Goal: Check status: Check status

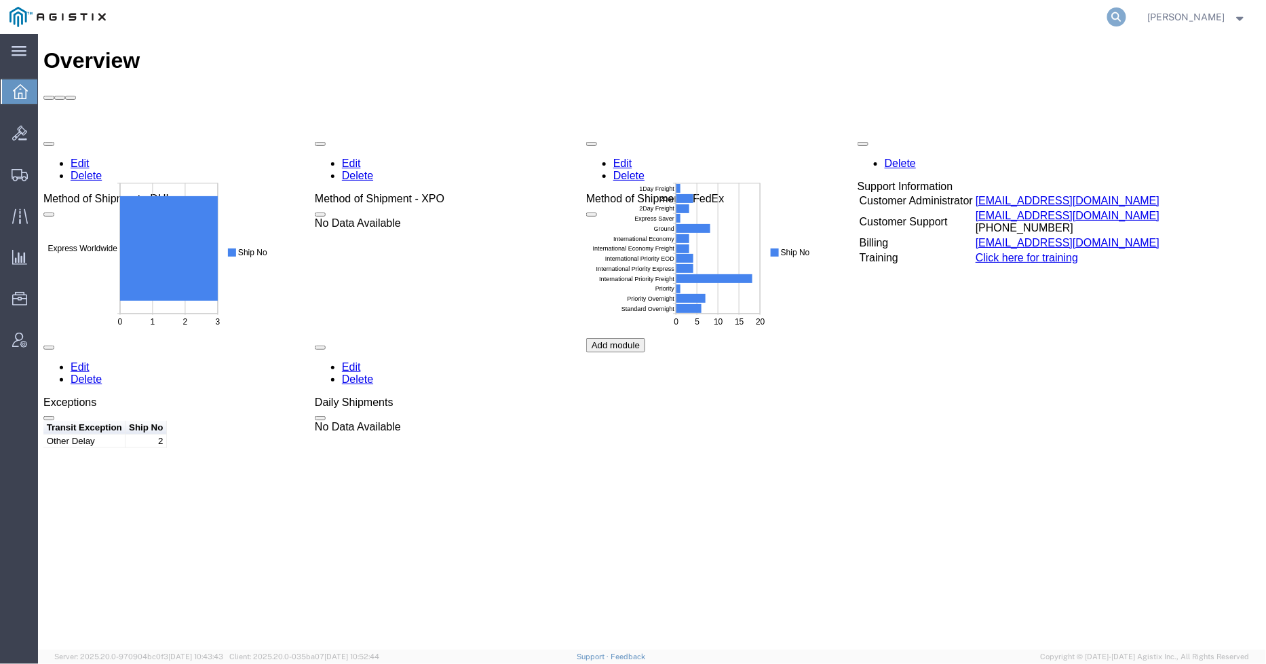
click at [1120, 12] on icon at bounding box center [1117, 16] width 19 height 19
click at [939, 23] on input "search" at bounding box center [901, 17] width 413 height 33
paste input "56806129"
type input "56806129"
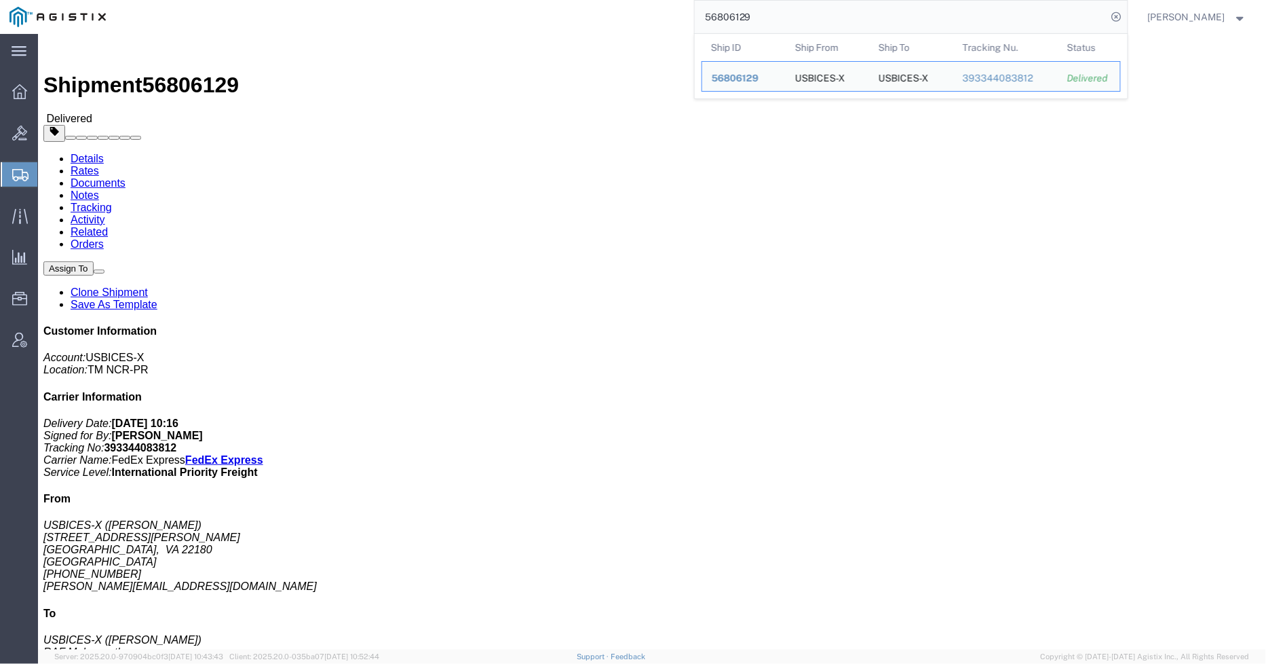
click at [18, 170] on icon at bounding box center [20, 175] width 16 height 12
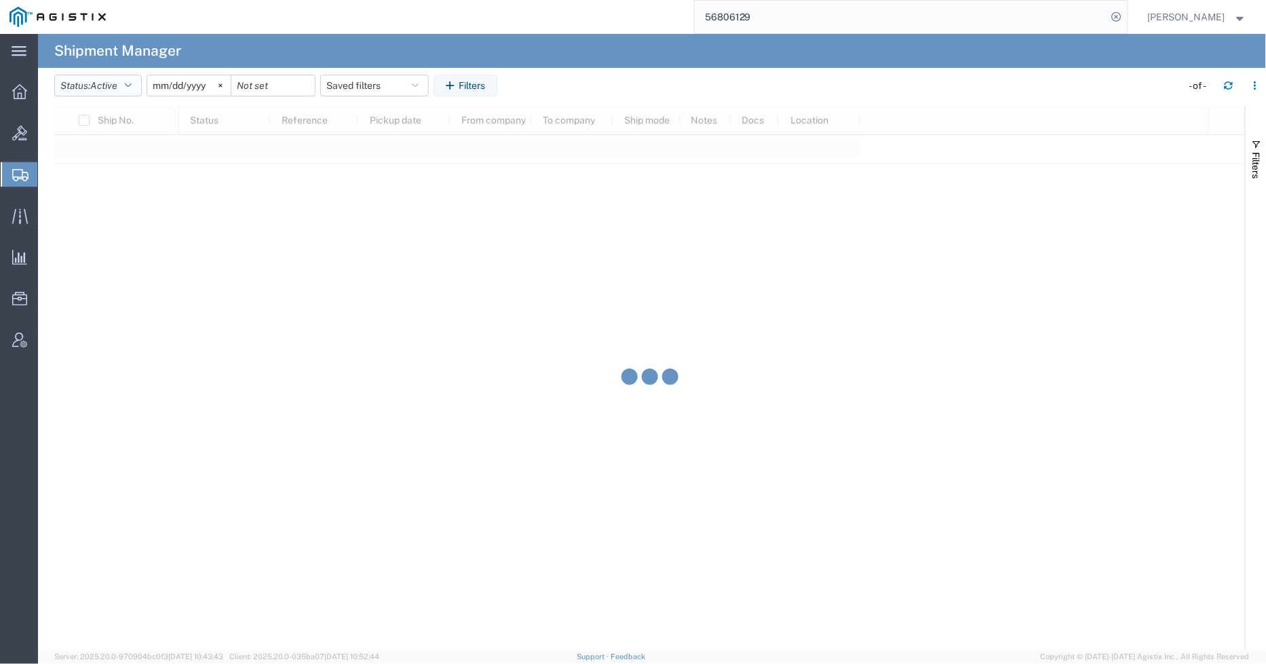
click at [130, 84] on icon "button" at bounding box center [128, 86] width 7 height 10
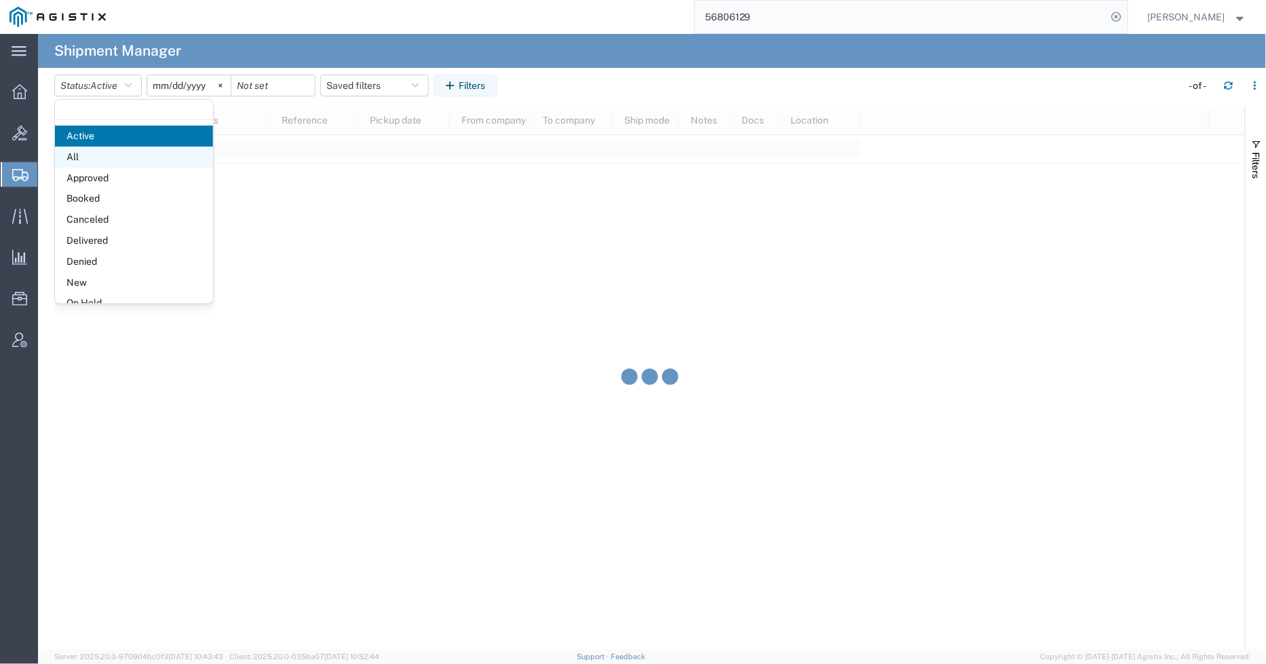
click at [94, 163] on agx-block-ui "Shipment Manager Status: Active Active All Approved Booked Canceled Delivered D…" at bounding box center [652, 342] width 1228 height 616
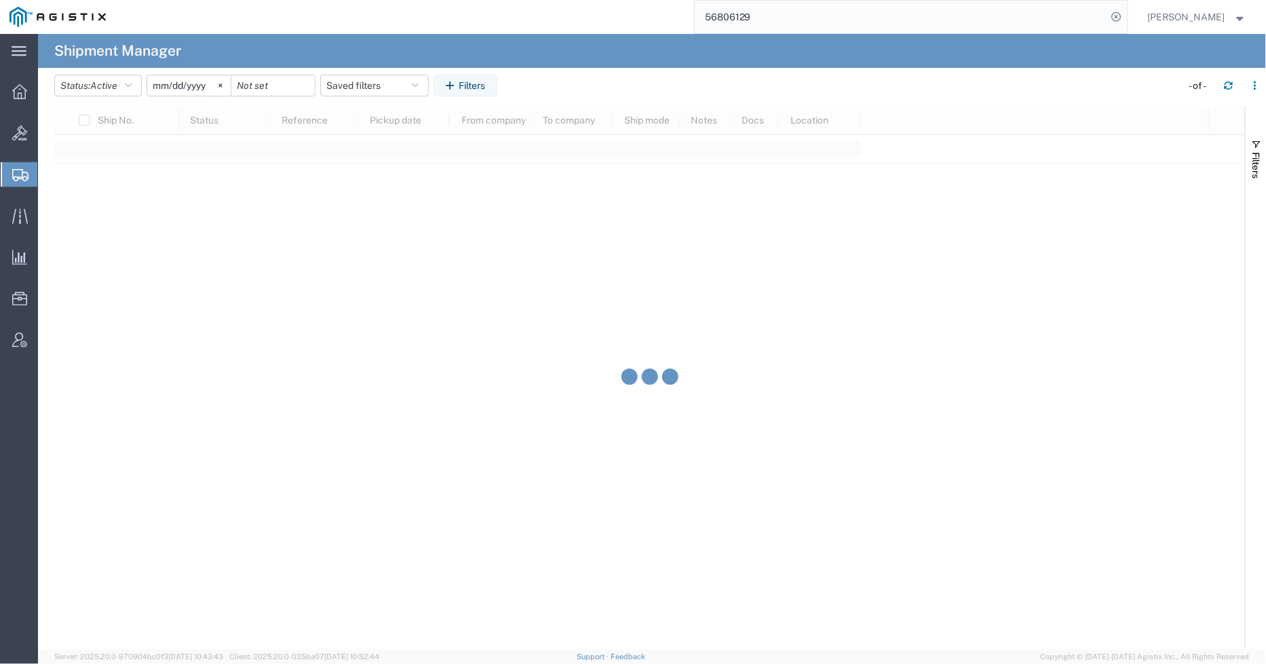
click at [185, 86] on input "[DATE]" at bounding box center [188, 85] width 83 height 20
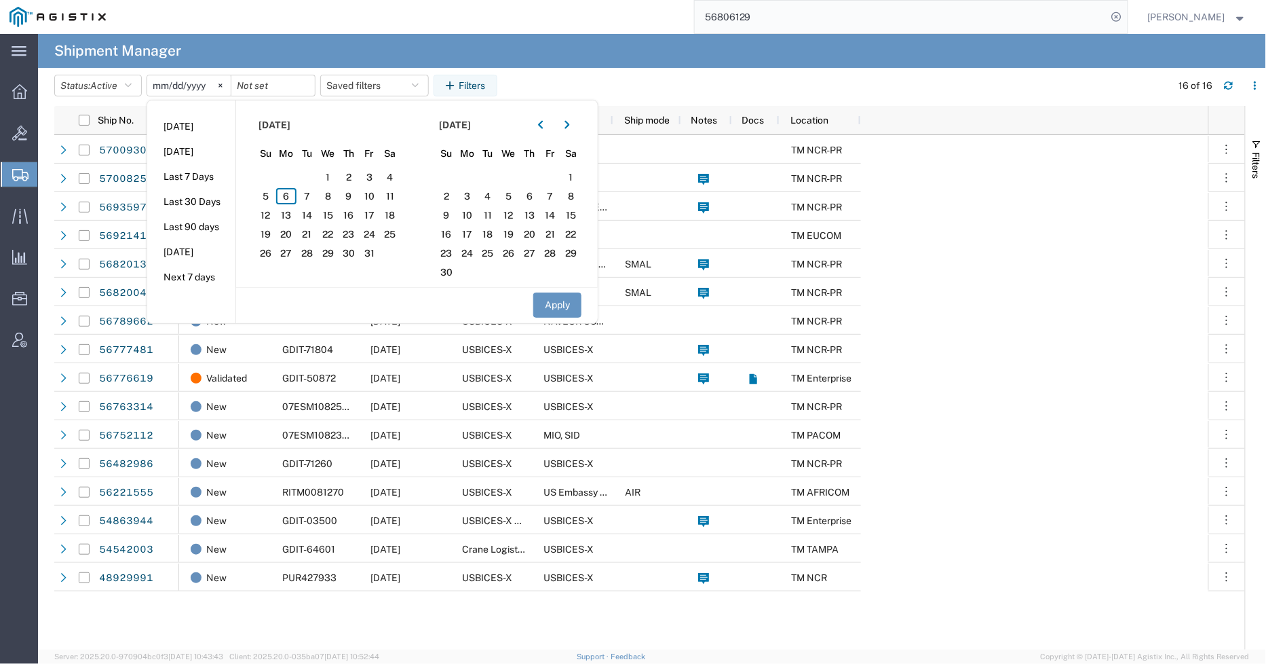
drag, startPoint x: 545, startPoint y: 125, endPoint x: 505, endPoint y: 151, distance: 47.6
click at [544, 125] on icon "button" at bounding box center [540, 125] width 5 height 10
click at [293, 175] on span "1" at bounding box center [286, 177] width 21 height 16
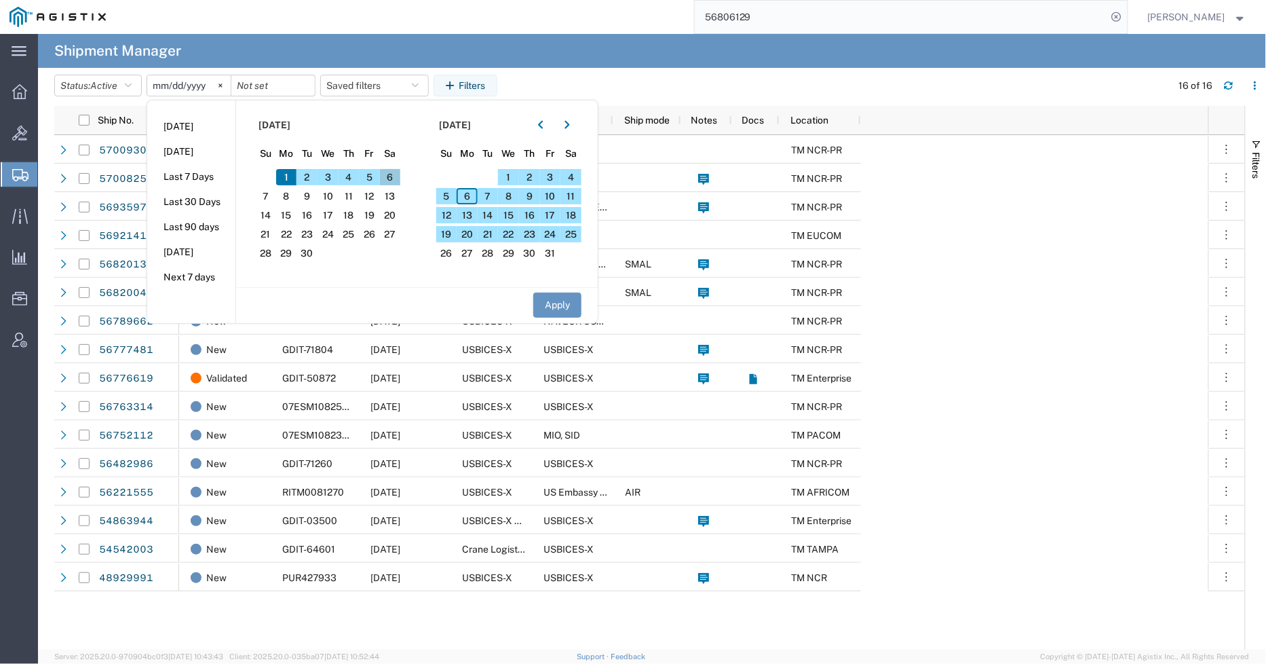
click at [398, 179] on span "6" at bounding box center [390, 177] width 21 height 16
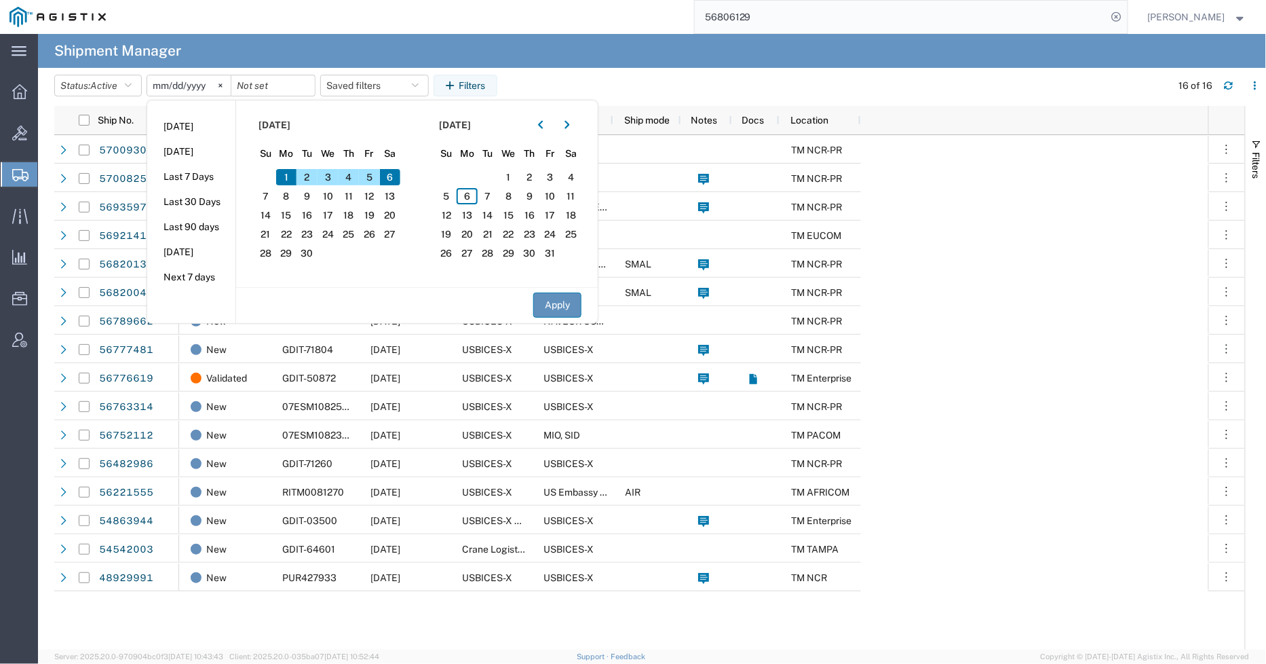
click at [565, 297] on button "Apply" at bounding box center [557, 305] width 48 height 25
type input "[DATE]"
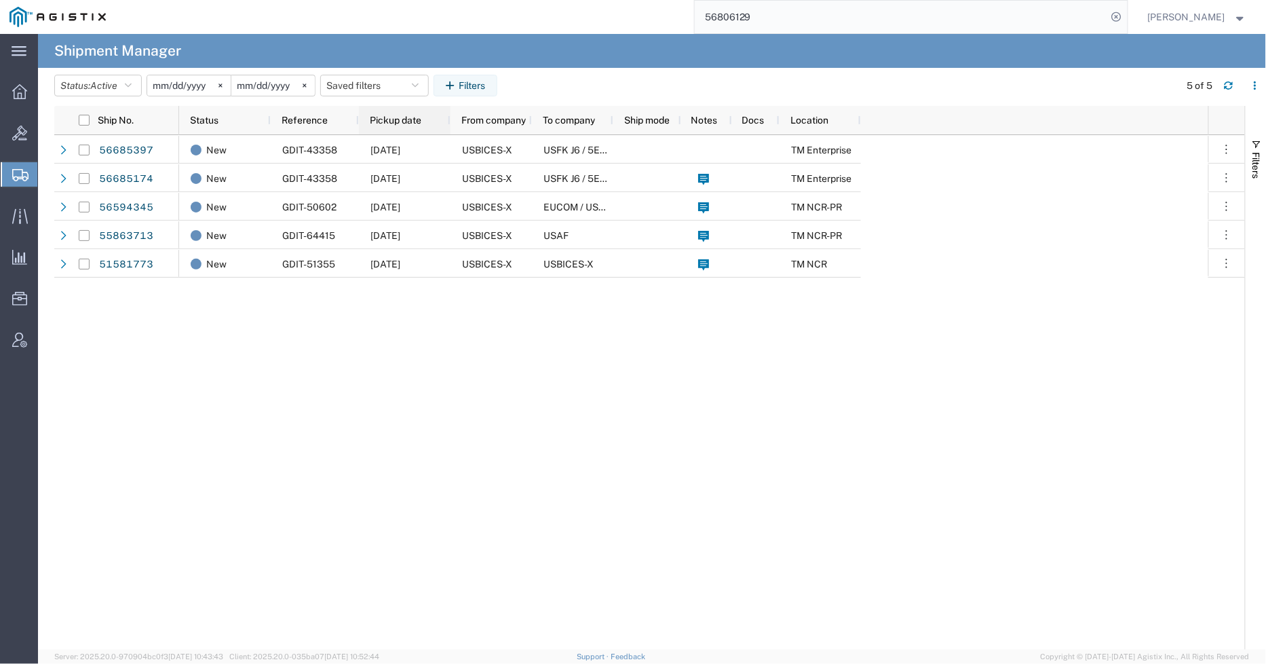
click at [416, 122] on span "Pickup date" at bounding box center [396, 120] width 52 height 11
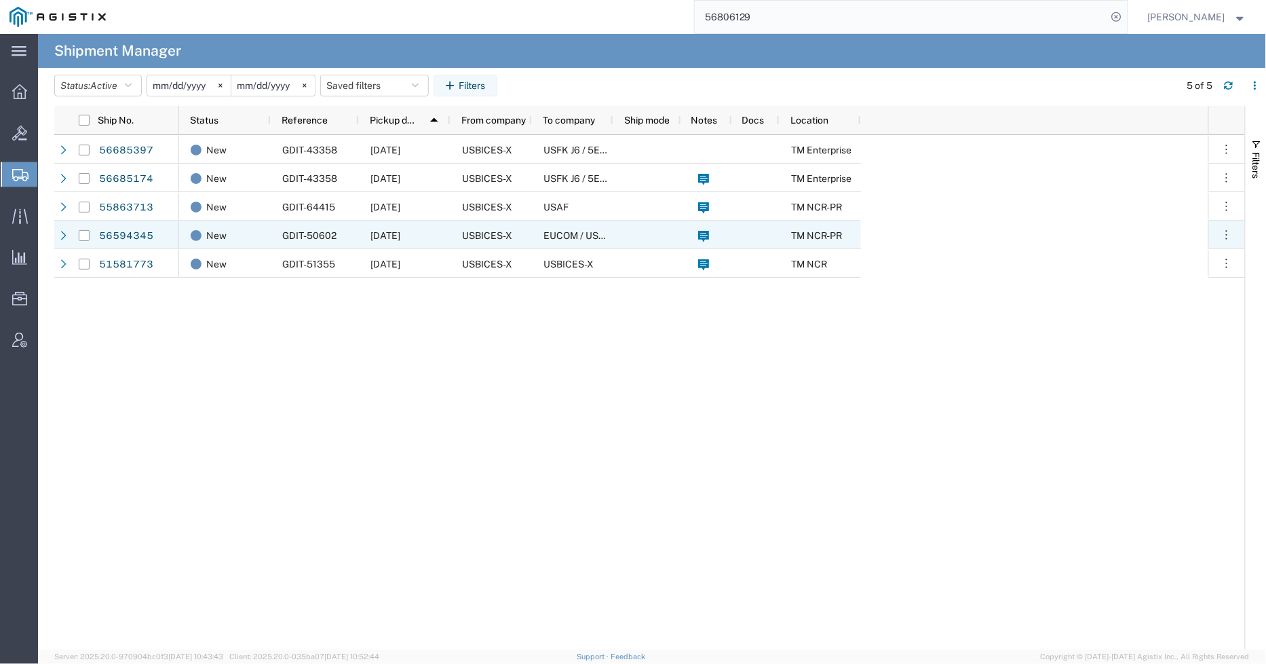
click at [319, 240] on span "GDIT-50602" at bounding box center [309, 235] width 54 height 11
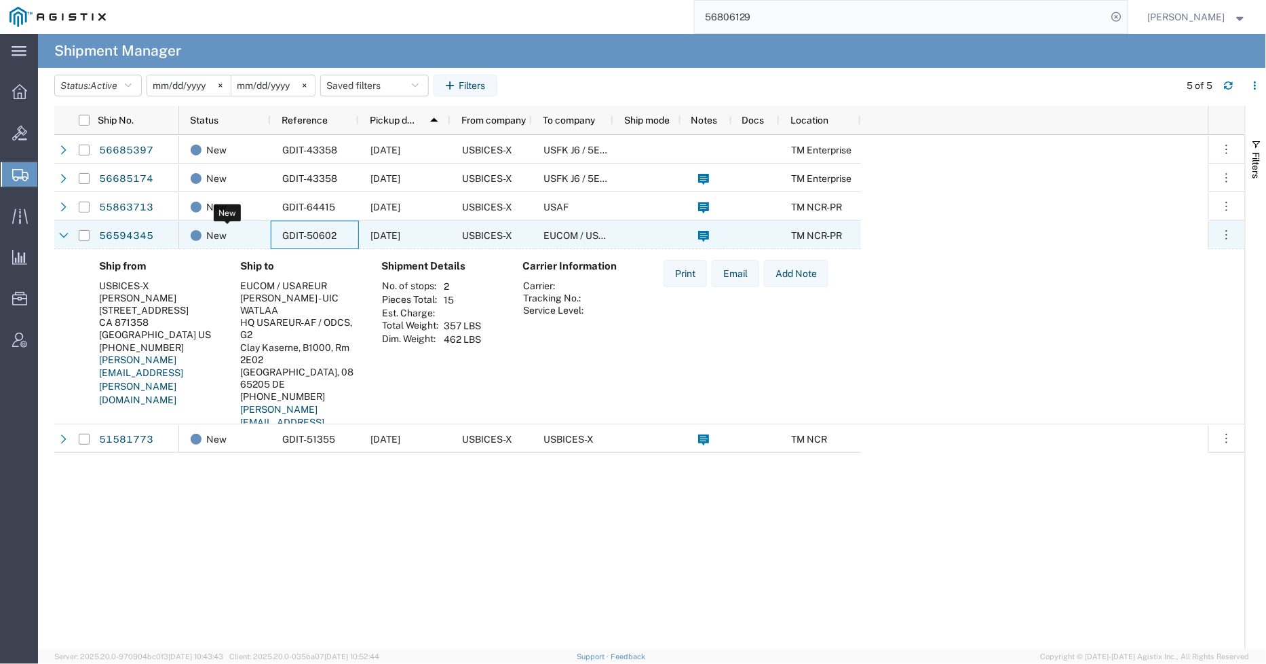
click at [221, 240] on span "New" at bounding box center [216, 235] width 20 height 29
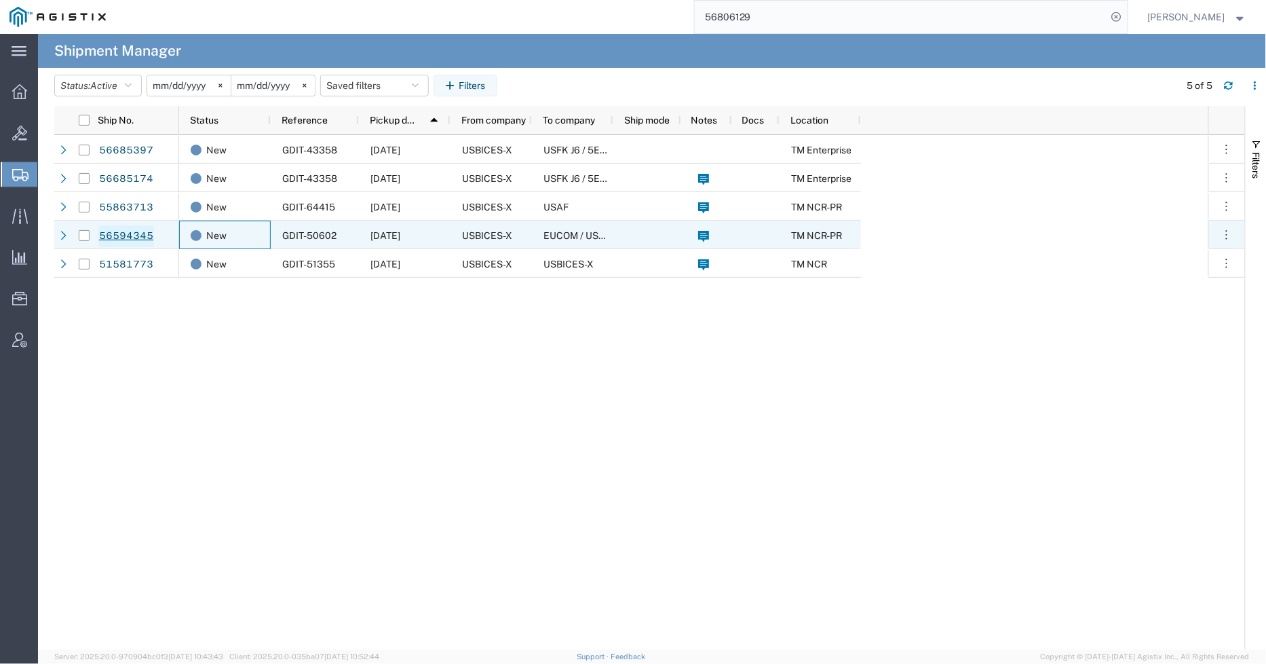
click at [122, 239] on link "56594345" at bounding box center [126, 236] width 56 height 22
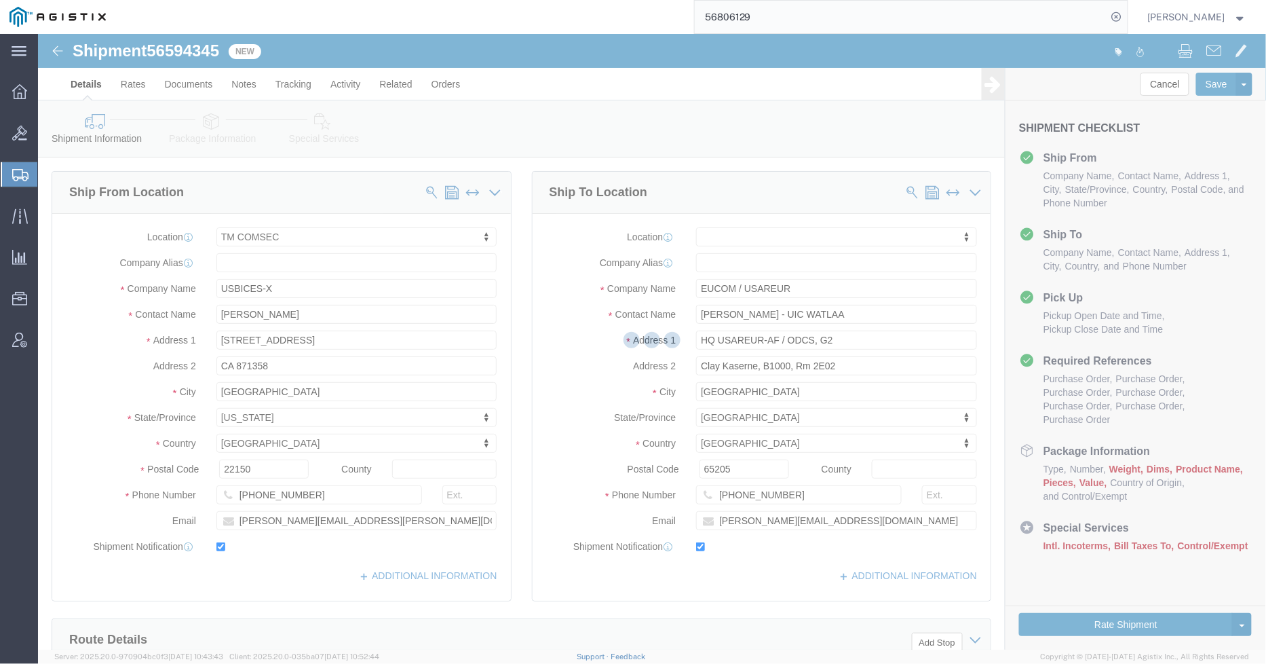
select select "59251"
select select
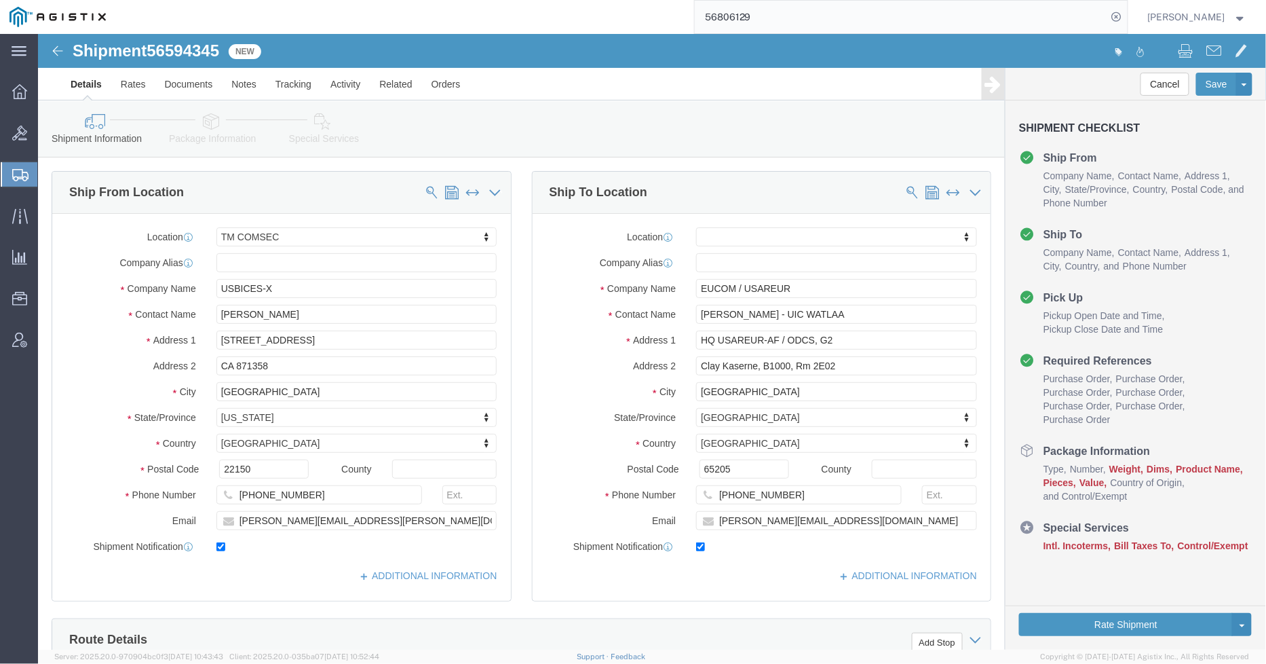
click icon
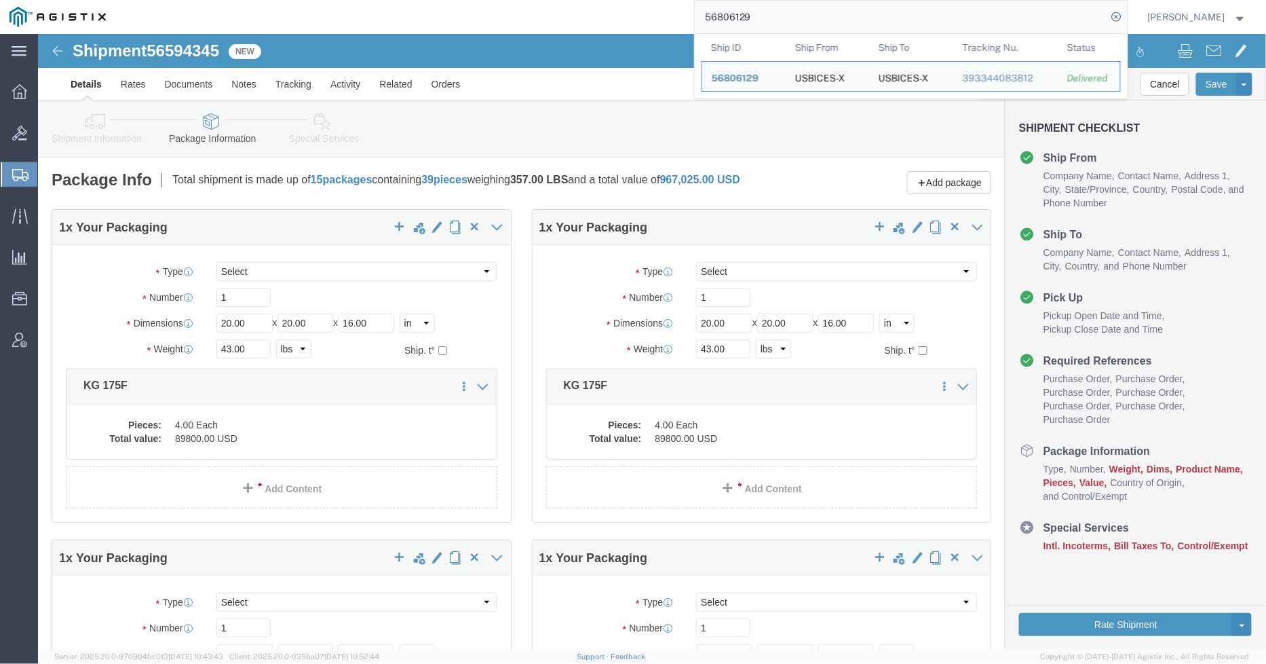
click at [850, 14] on input "56806129" at bounding box center [901, 17] width 413 height 33
click at [848, 14] on input "56806129" at bounding box center [901, 17] width 413 height 33
type input "RE718453221US"
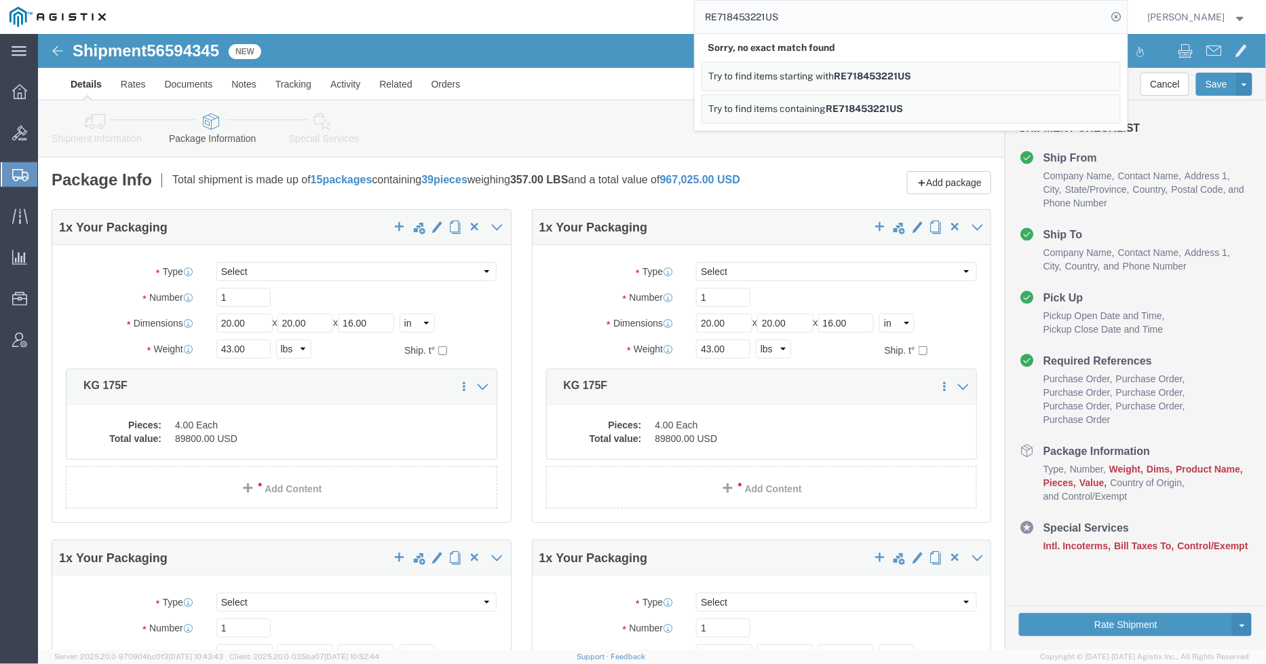
click at [487, 12] on div "RE718453221US Sorry, no exact match found Try to find items starting with RE718…" at bounding box center [621, 17] width 1013 height 34
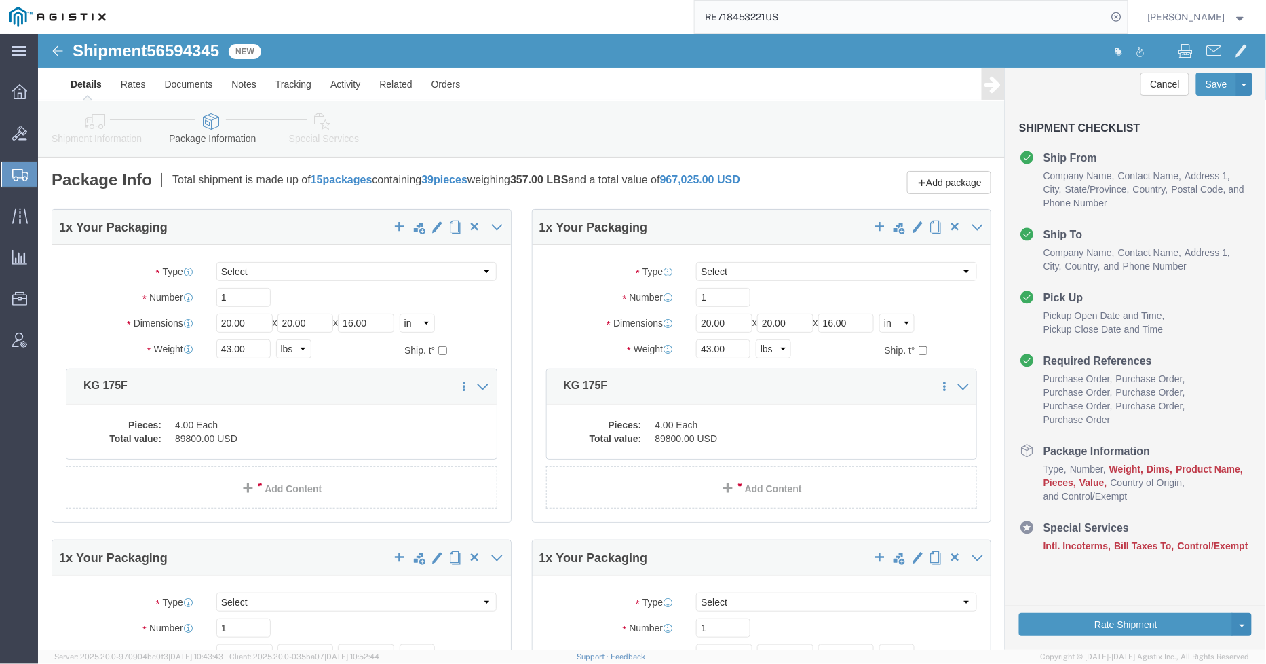
drag, startPoint x: 18, startPoint y: 177, endPoint x: 343, endPoint y: 20, distance: 361.5
click at [18, 176] on icon at bounding box center [20, 175] width 16 height 12
